Goal: Task Accomplishment & Management: Complete application form

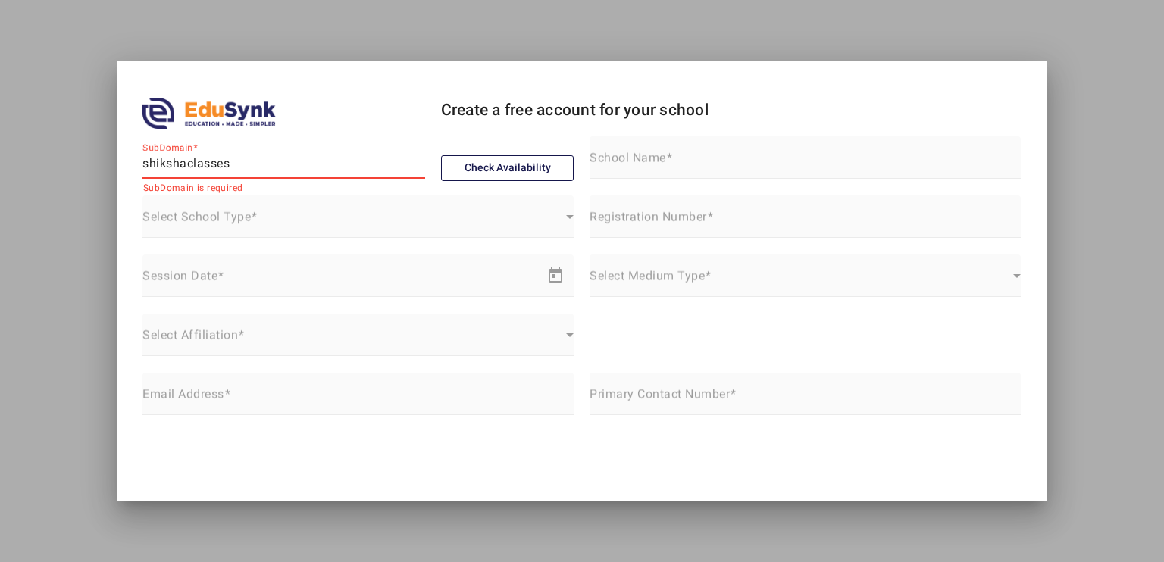
type input "shikshaclasses"
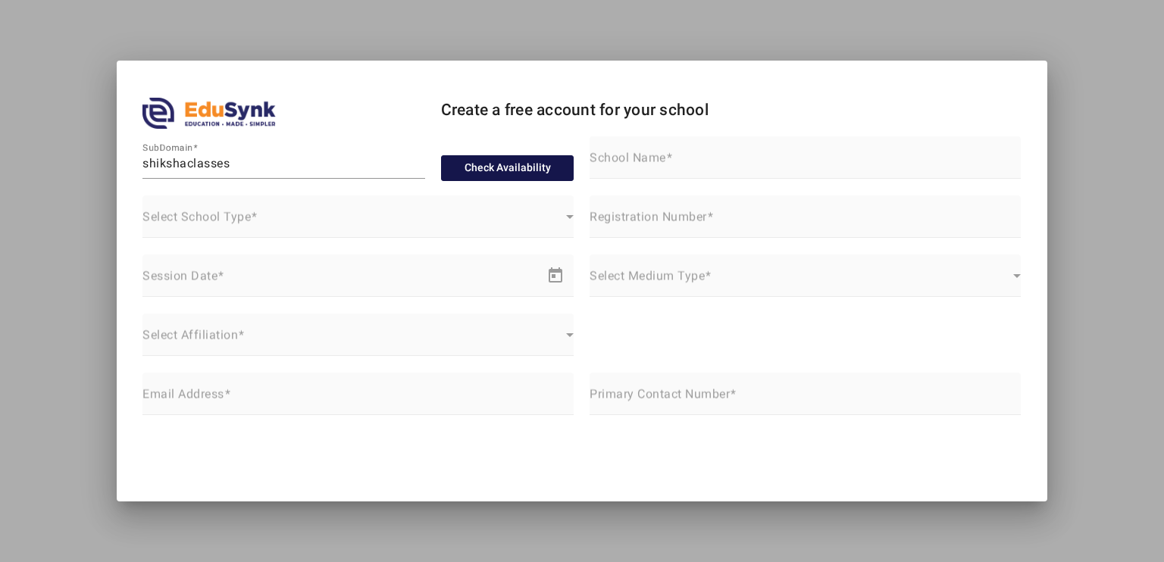
click at [504, 163] on button "Check Availability" at bounding box center [507, 168] width 133 height 26
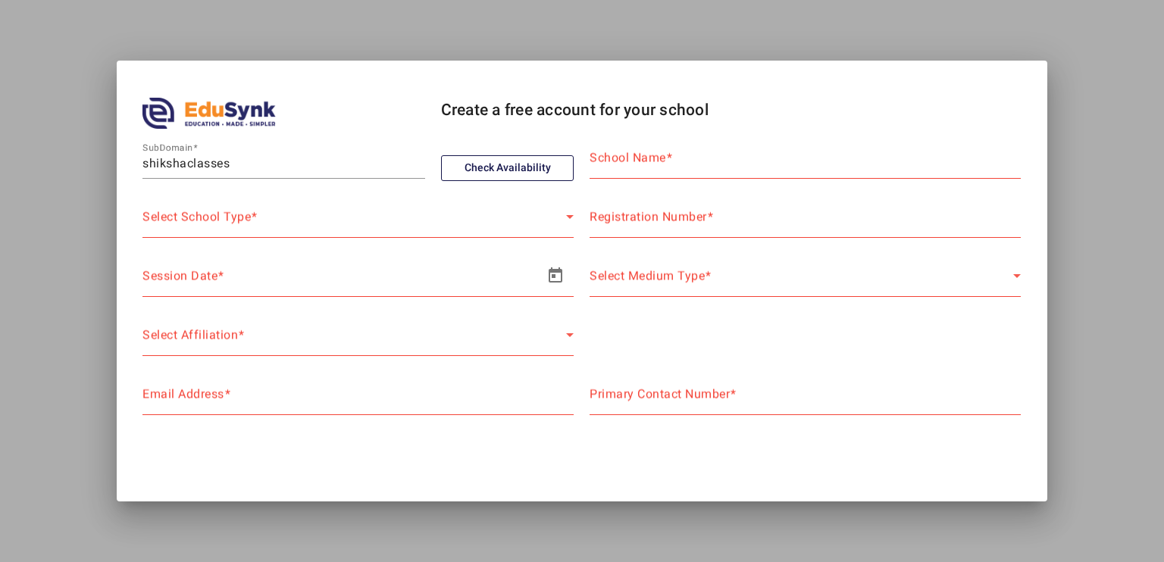
click at [667, 163] on span at bounding box center [669, 158] width 7 height 14
click at [667, 163] on input "School Name" at bounding box center [805, 164] width 431 height 18
type input "Shiksha Classes"
click at [351, 218] on div "Select School Type" at bounding box center [355, 223] width 424 height 18
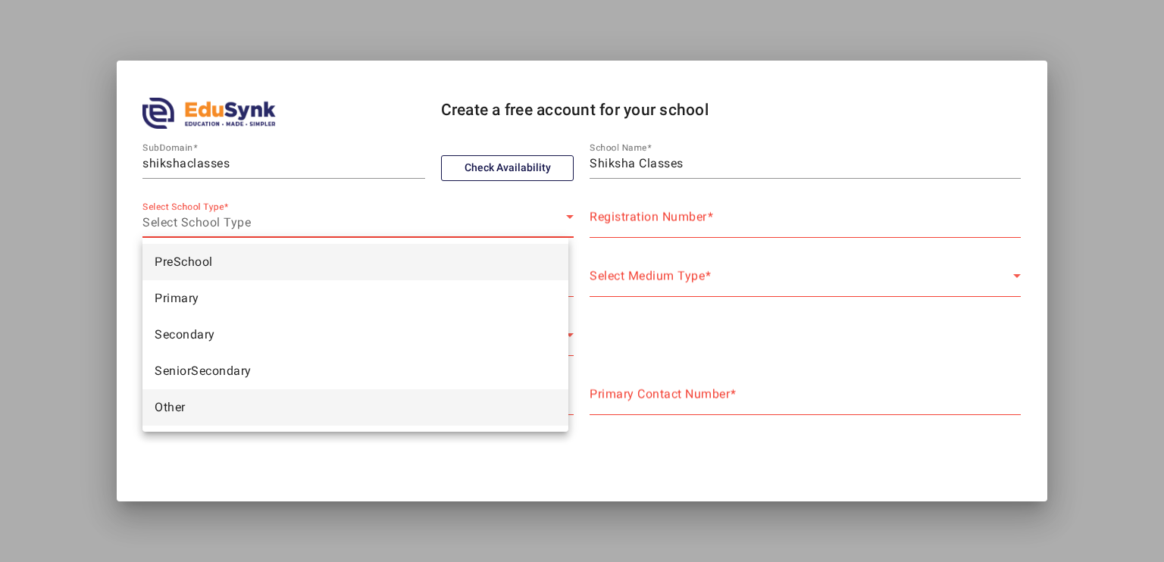
click at [241, 409] on mat-option "Other" at bounding box center [356, 408] width 426 height 36
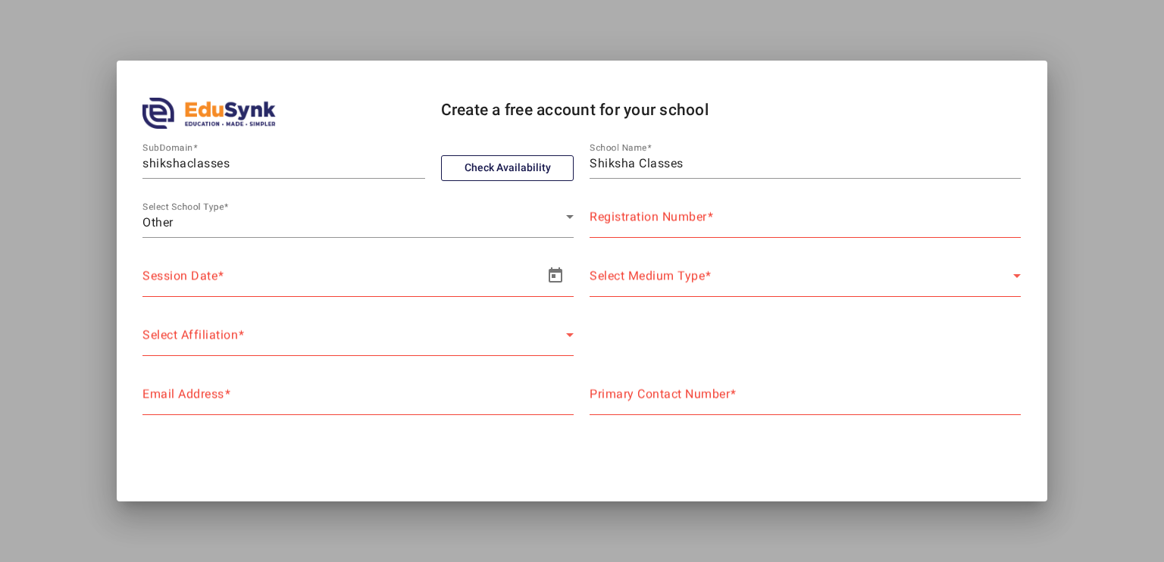
click at [628, 216] on mat-label "Registration Number" at bounding box center [648, 217] width 117 height 14
click at [628, 216] on input "Registration Number" at bounding box center [805, 223] width 431 height 18
type input "NA"
click at [547, 274] on span "Open calendar" at bounding box center [555, 276] width 36 height 36
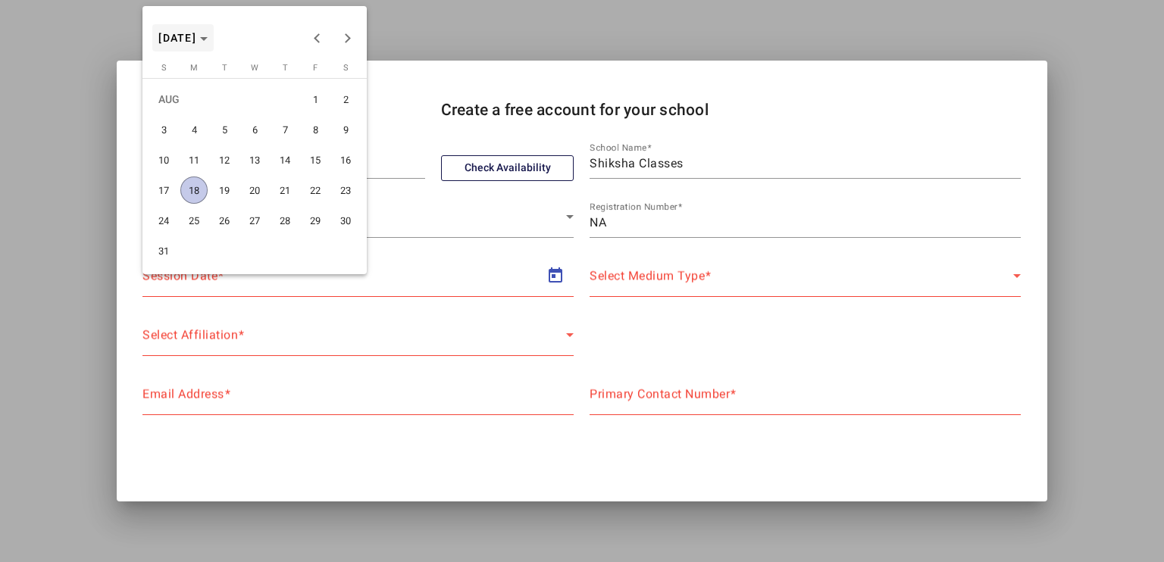
click at [214, 43] on span "Choose month and year" at bounding box center [182, 38] width 61 height 36
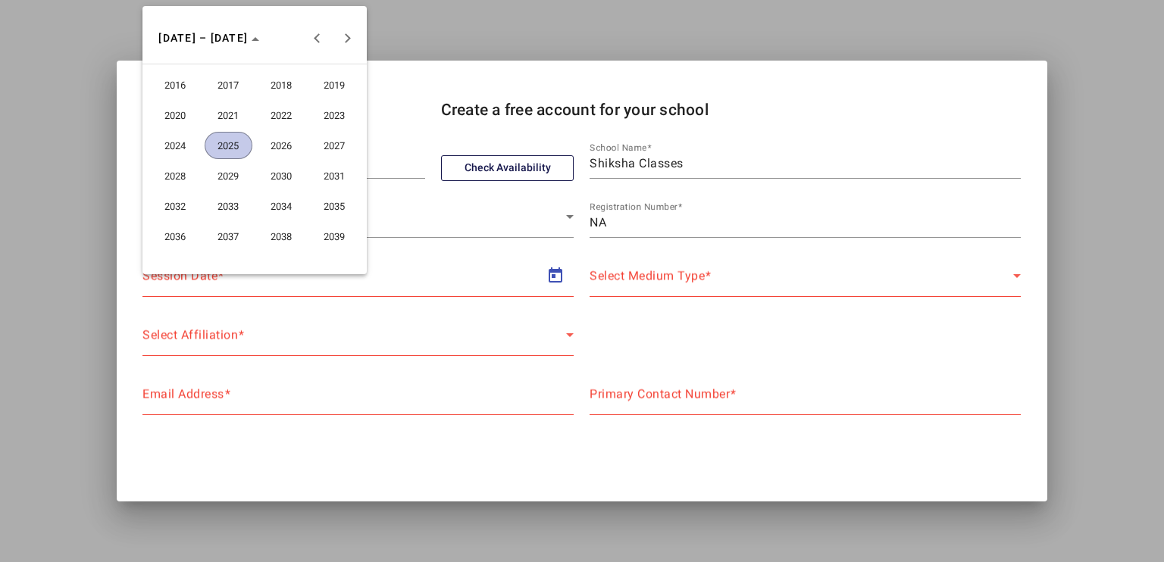
click at [227, 143] on span "2025" at bounding box center [229, 145] width 48 height 27
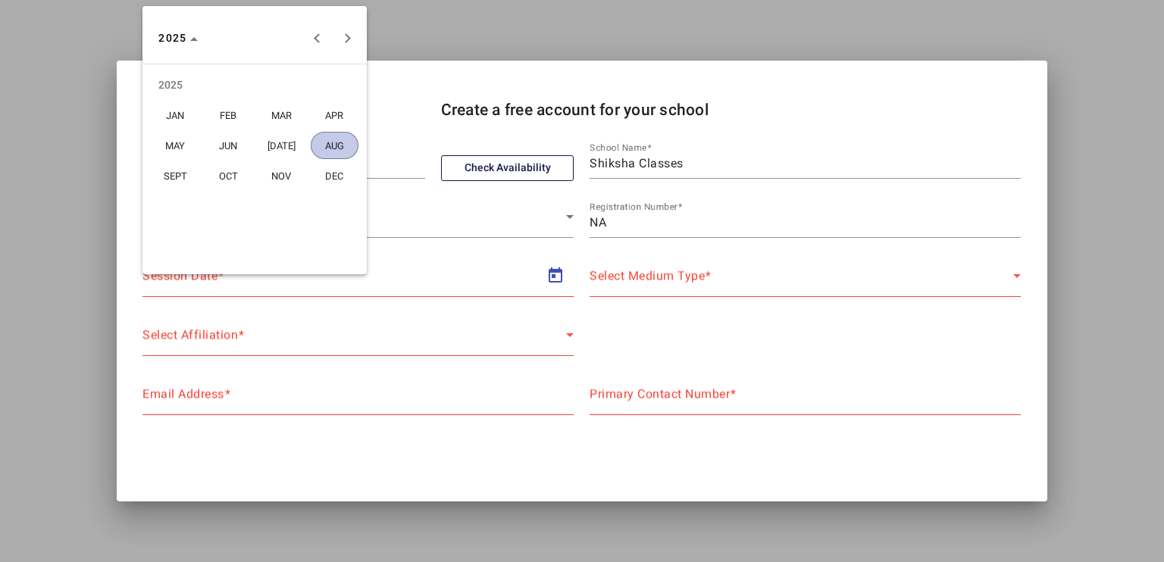
click at [225, 148] on span "JUN" at bounding box center [229, 145] width 48 height 27
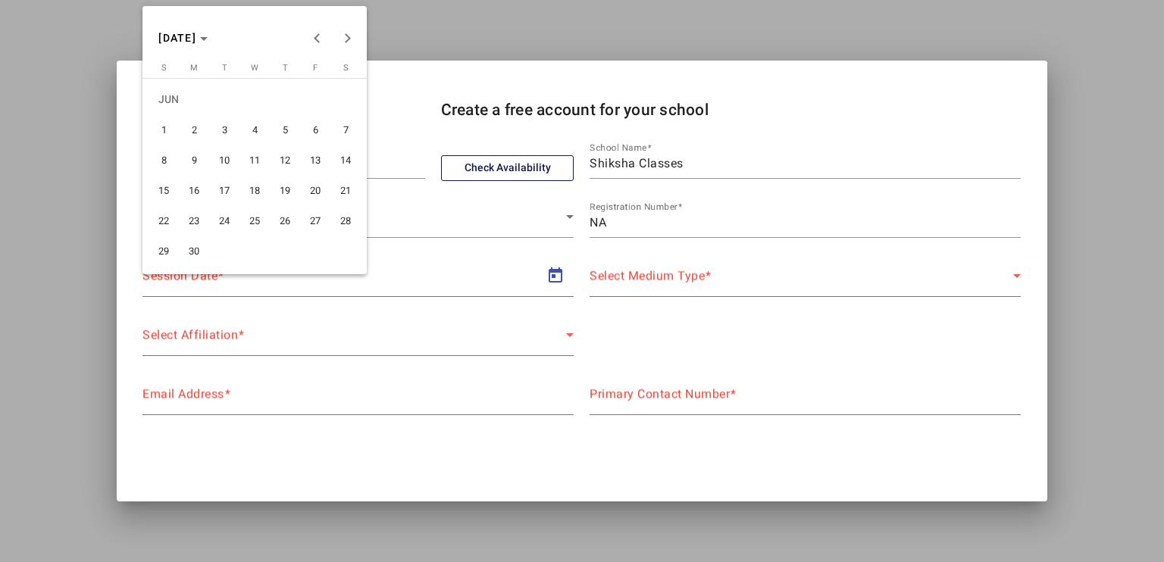
click at [196, 133] on span "2" at bounding box center [193, 129] width 27 height 27
type input "[DATE]"
click at [214, 43] on span "Choose month and year" at bounding box center [182, 38] width 61 height 36
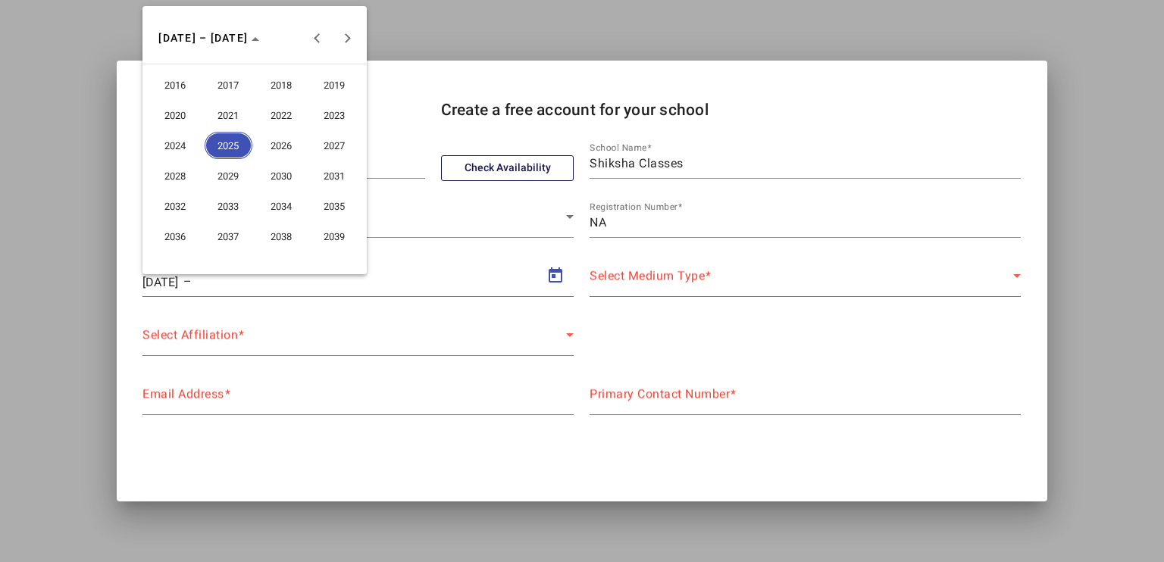
click at [282, 142] on span "2026" at bounding box center [282, 145] width 48 height 27
click at [324, 108] on span "APR" at bounding box center [335, 115] width 48 height 27
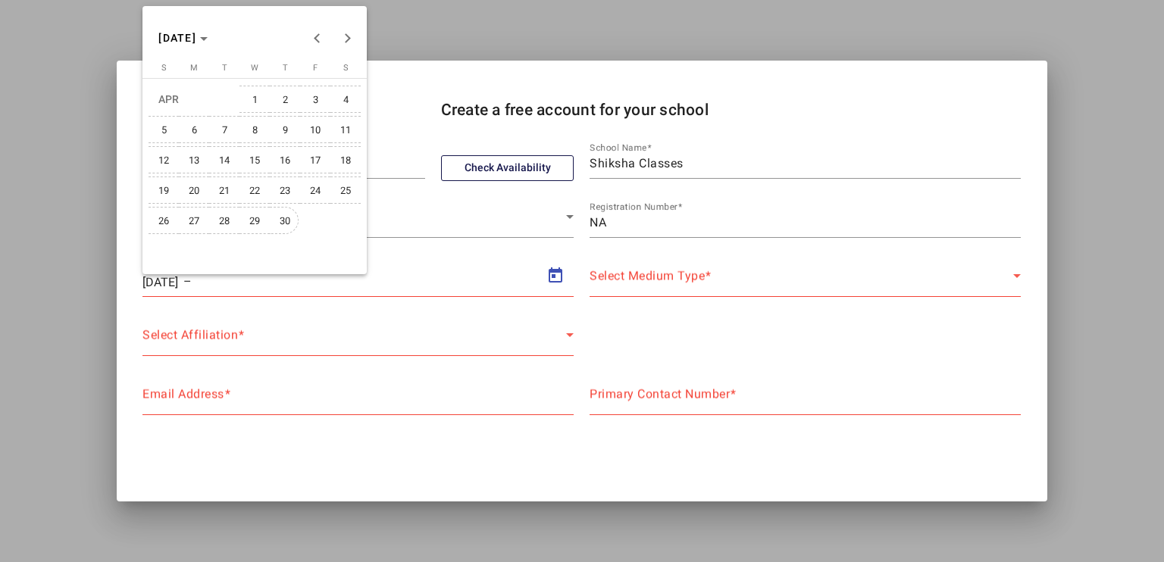
click at [284, 209] on span "30" at bounding box center [284, 220] width 27 height 27
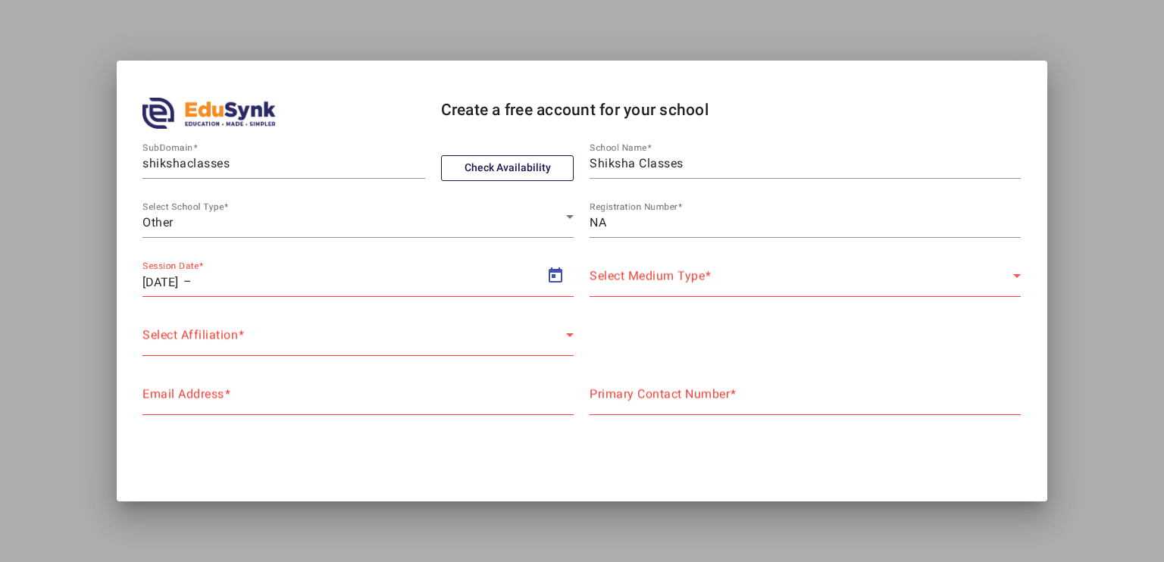
type input "[DATE]"
click at [634, 275] on span "Select Medium Type" at bounding box center [647, 281] width 115 height 14
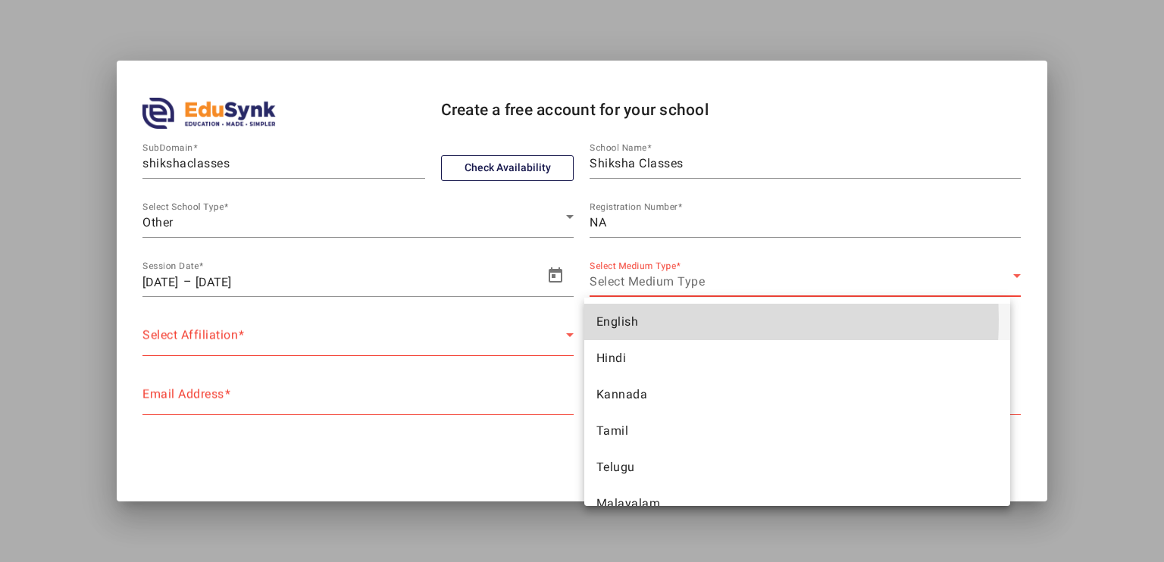
click at [634, 319] on span "English" at bounding box center [618, 322] width 42 height 18
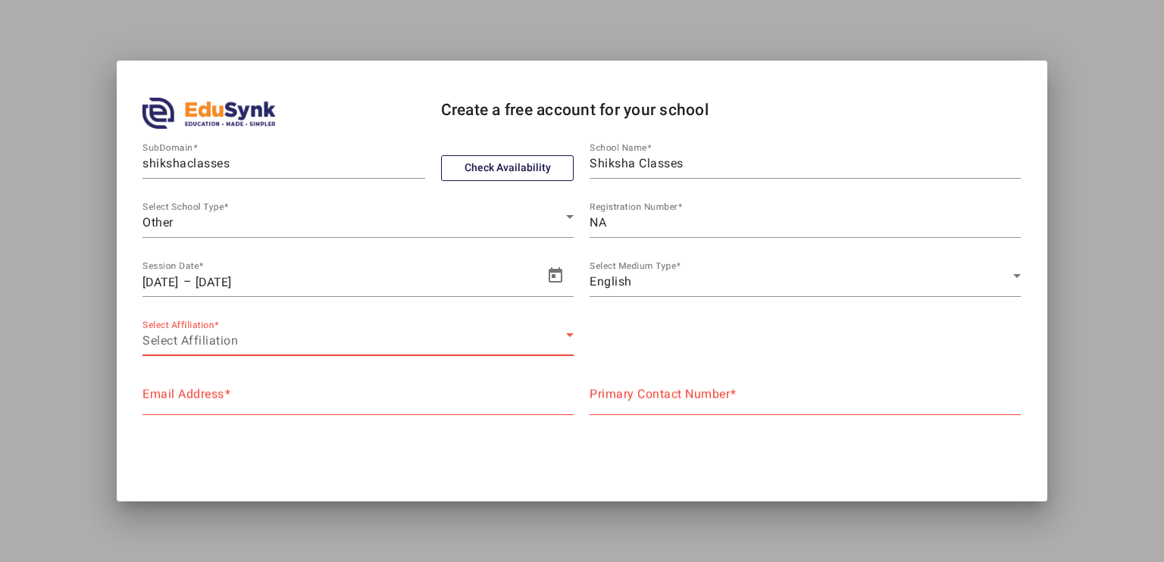
click at [258, 343] on div "Select Affiliation" at bounding box center [355, 341] width 424 height 18
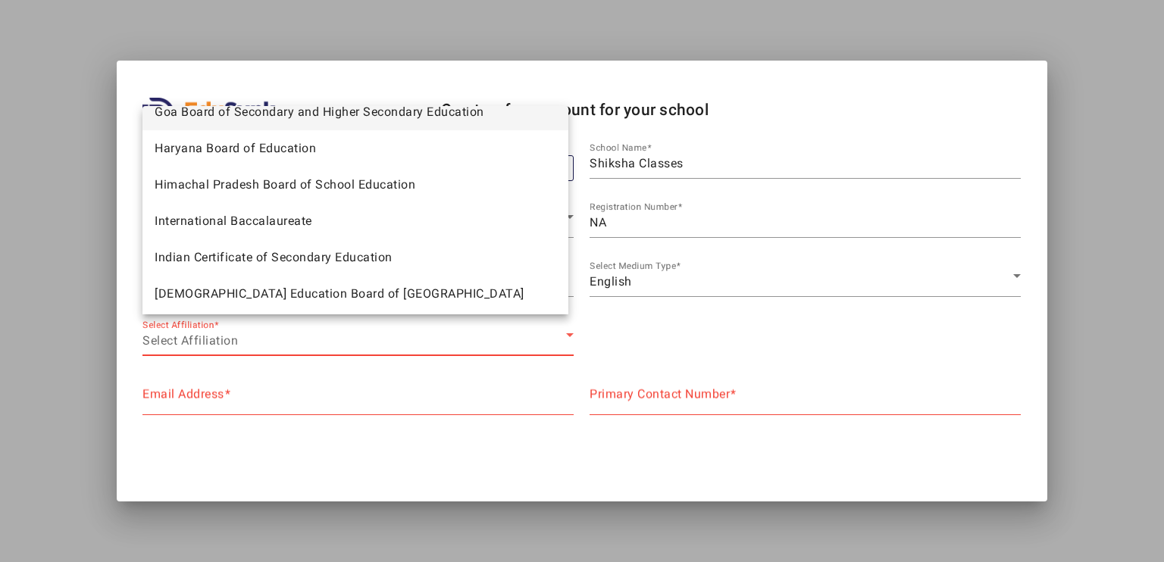
scroll to position [779, 0]
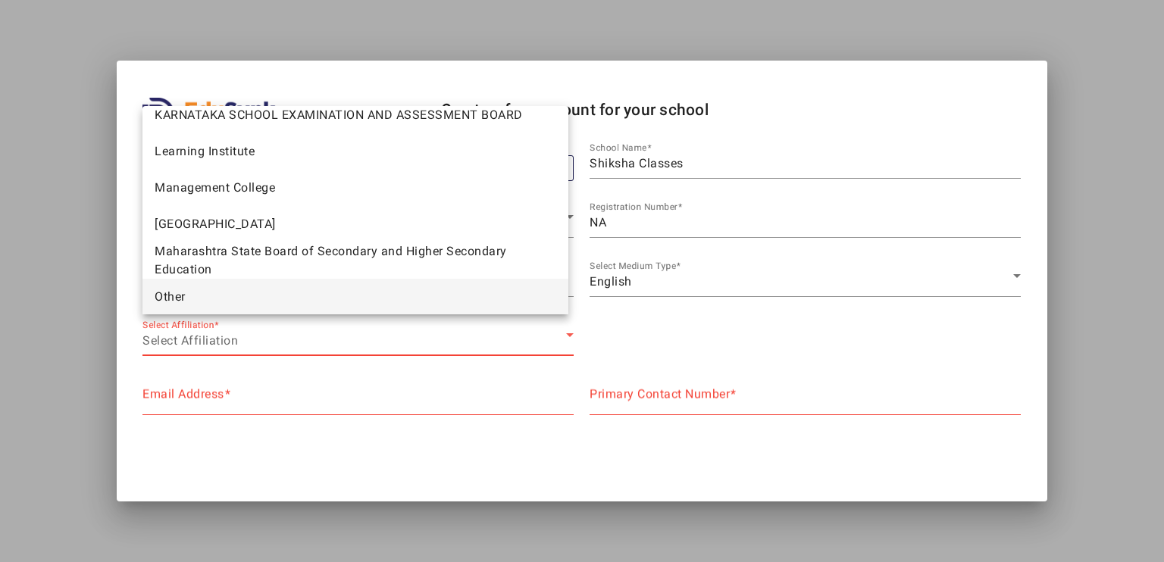
click at [221, 288] on mat-option "Other" at bounding box center [356, 297] width 426 height 36
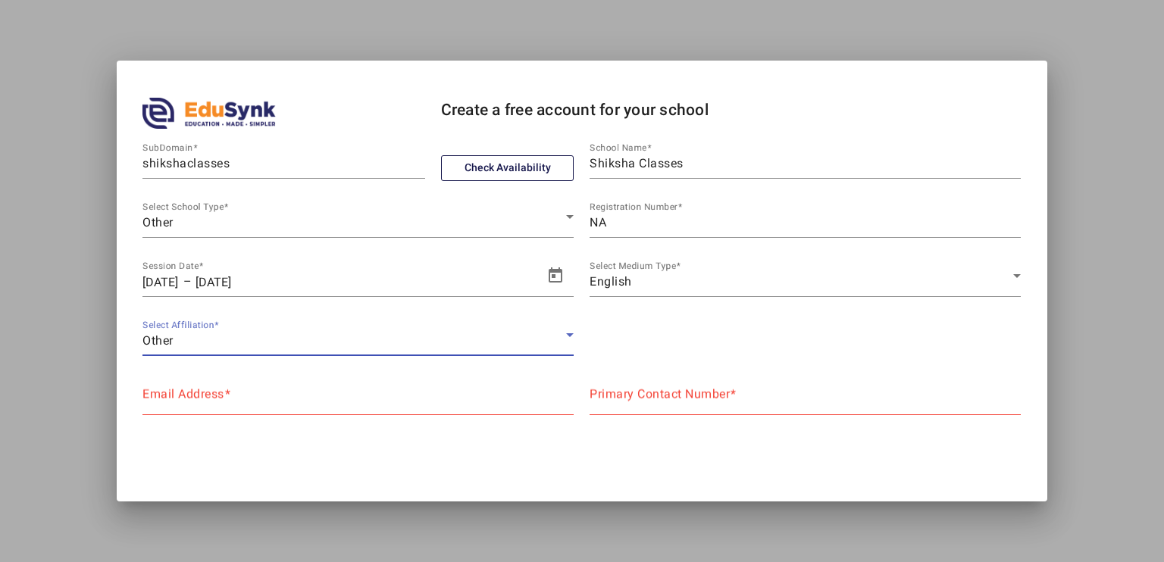
click at [285, 400] on input "Email Address" at bounding box center [358, 400] width 431 height 18
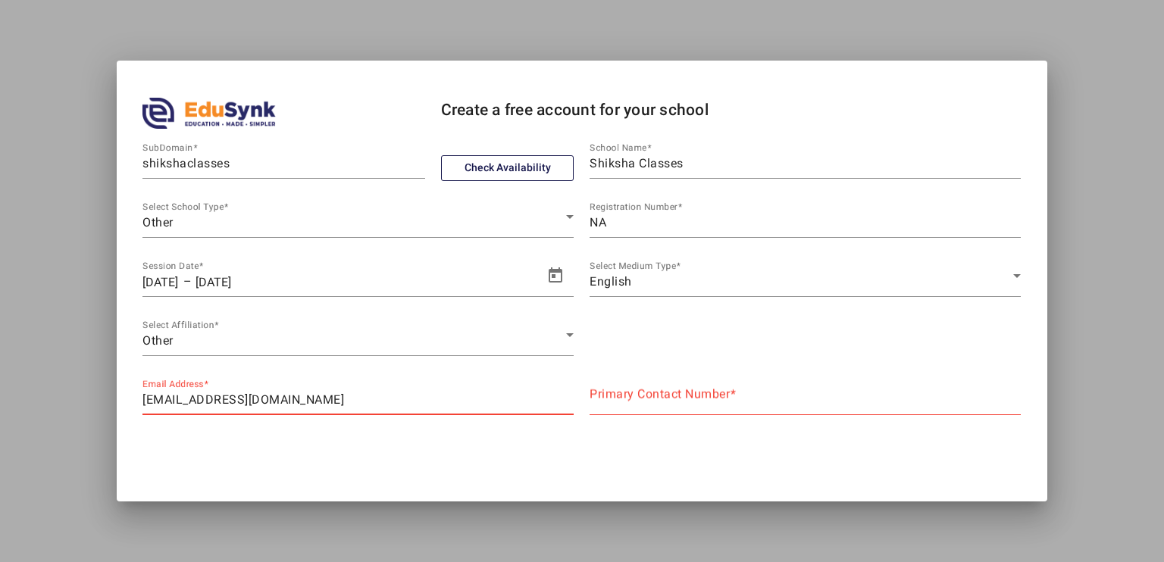
type input "[EMAIL_ADDRESS][DOMAIN_NAME]"
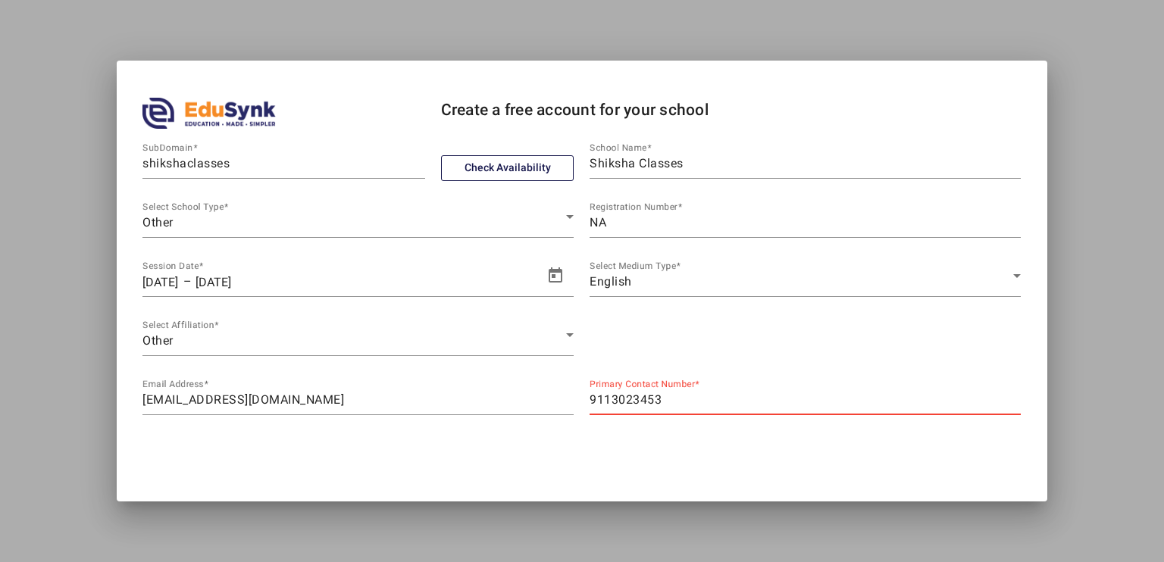
type input "9113023453"
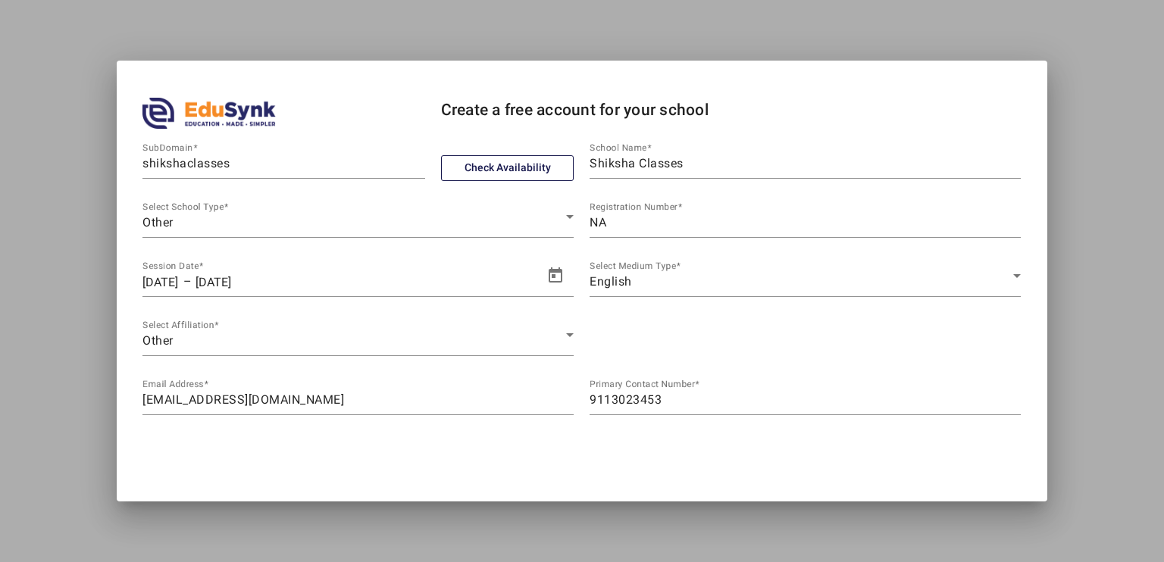
scroll to position [49, 0]
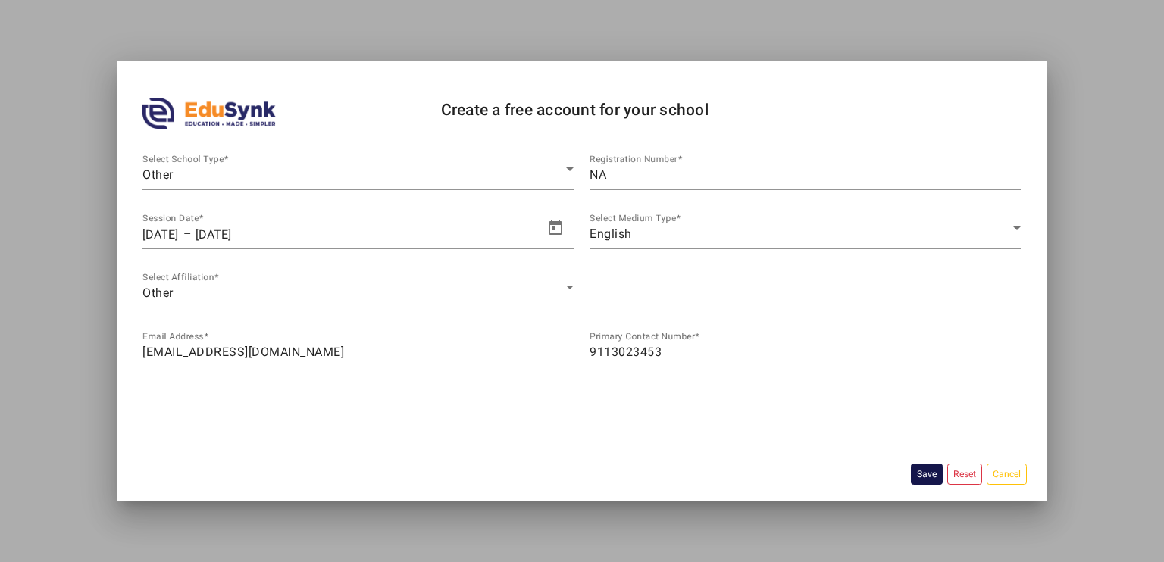
click at [920, 473] on button "Save" at bounding box center [927, 474] width 32 height 20
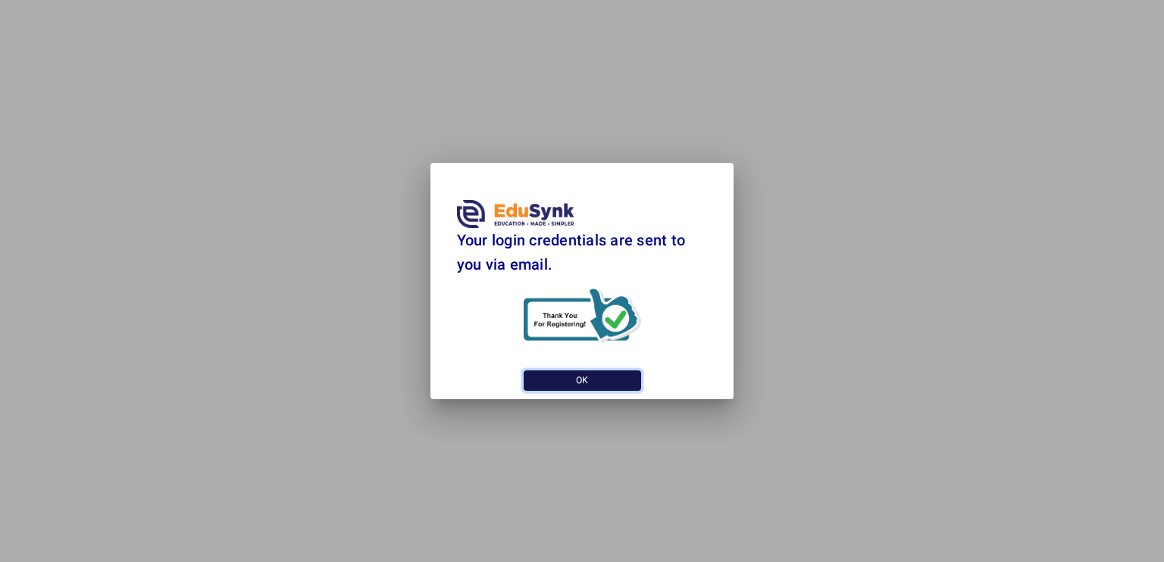
click at [612, 383] on button "OK" at bounding box center [582, 381] width 117 height 20
